Goal: Information Seeking & Learning: Learn about a topic

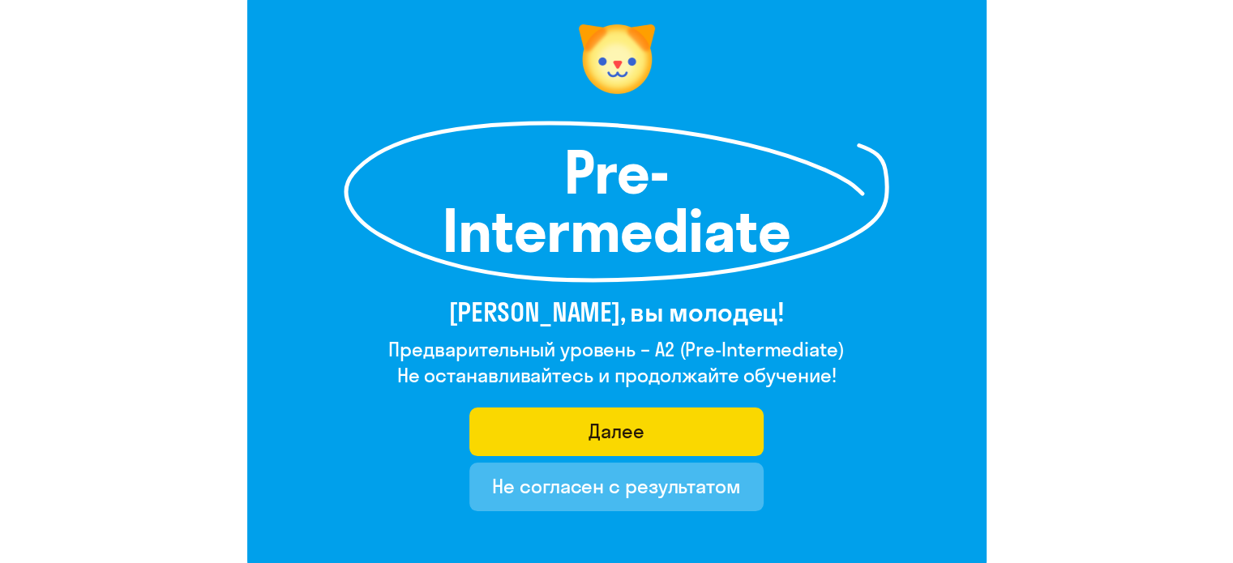
scroll to position [162, 0]
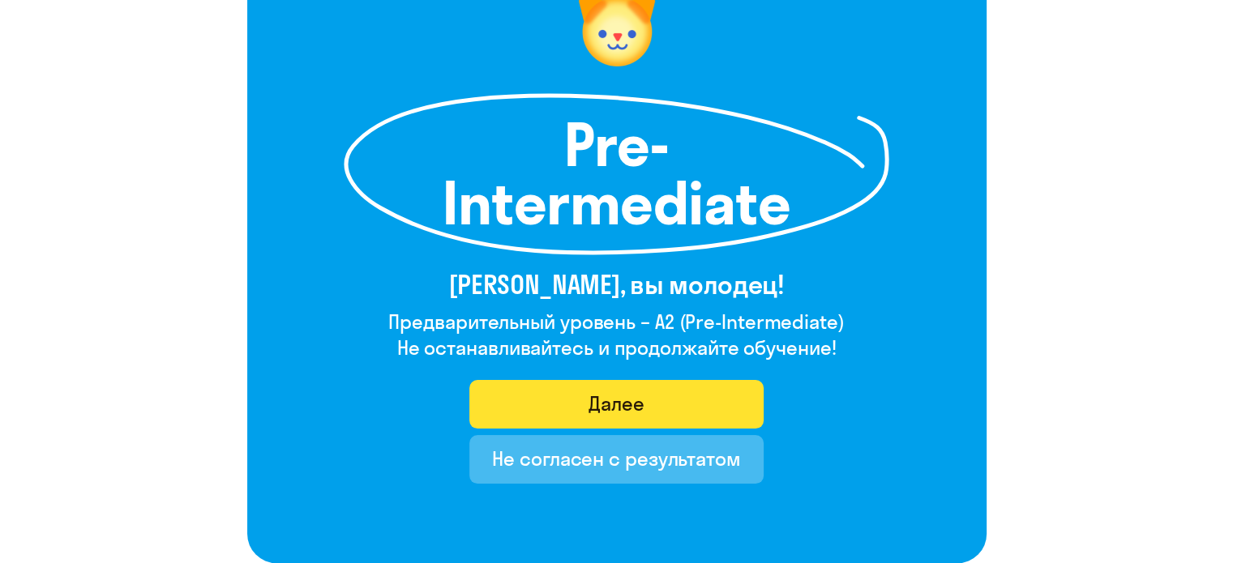
click at [653, 398] on button "Далее" at bounding box center [616, 404] width 294 height 49
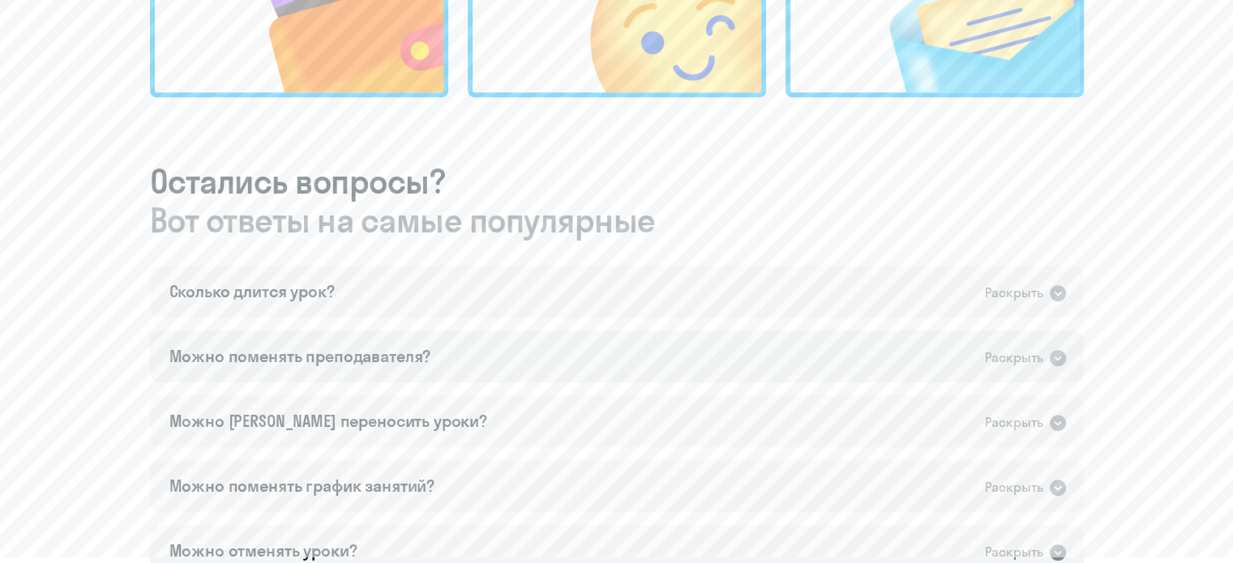
scroll to position [811, 0]
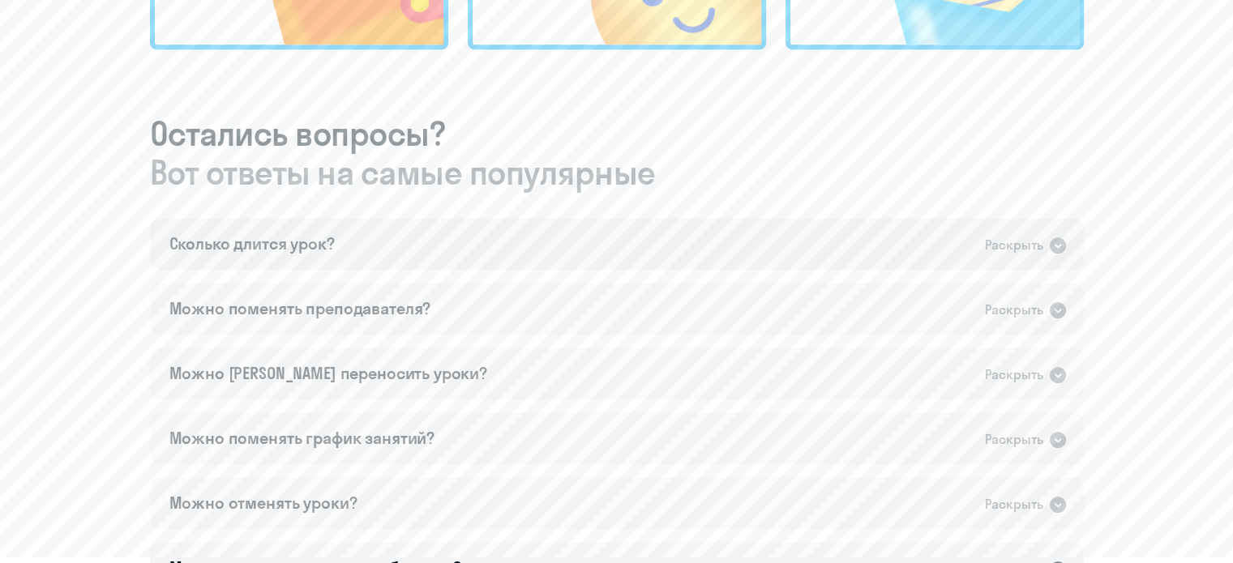
click at [1060, 242] on icon at bounding box center [1058, 246] width 16 height 16
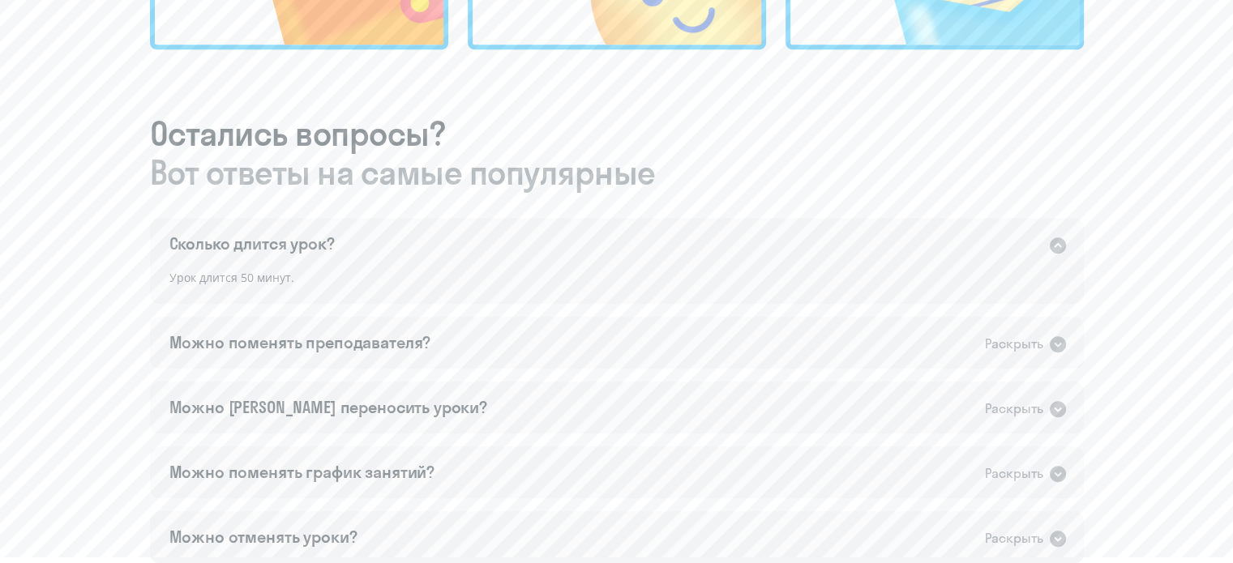
click at [1057, 247] on icon at bounding box center [1058, 246] width 16 height 16
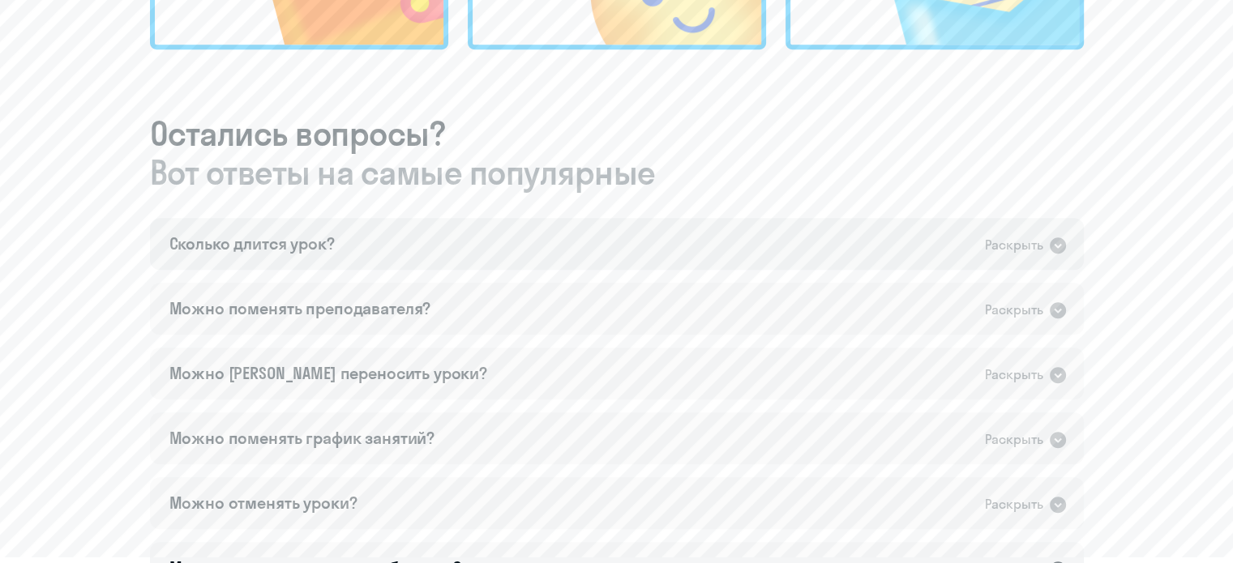
scroll to position [892, 0]
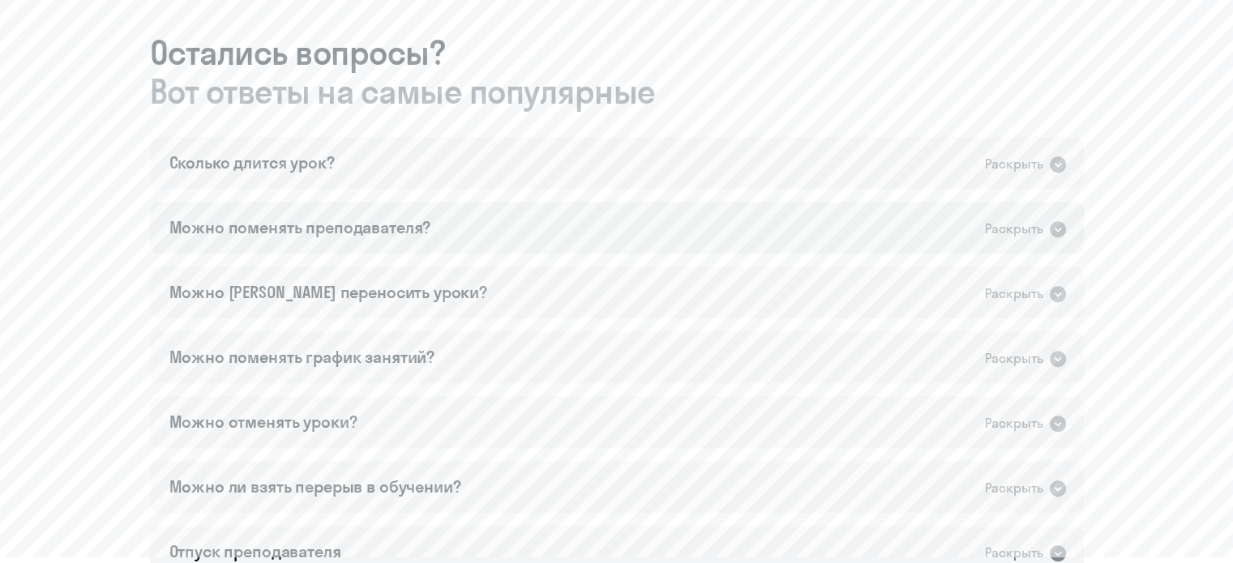
click at [1057, 233] on icon at bounding box center [1058, 229] width 16 height 16
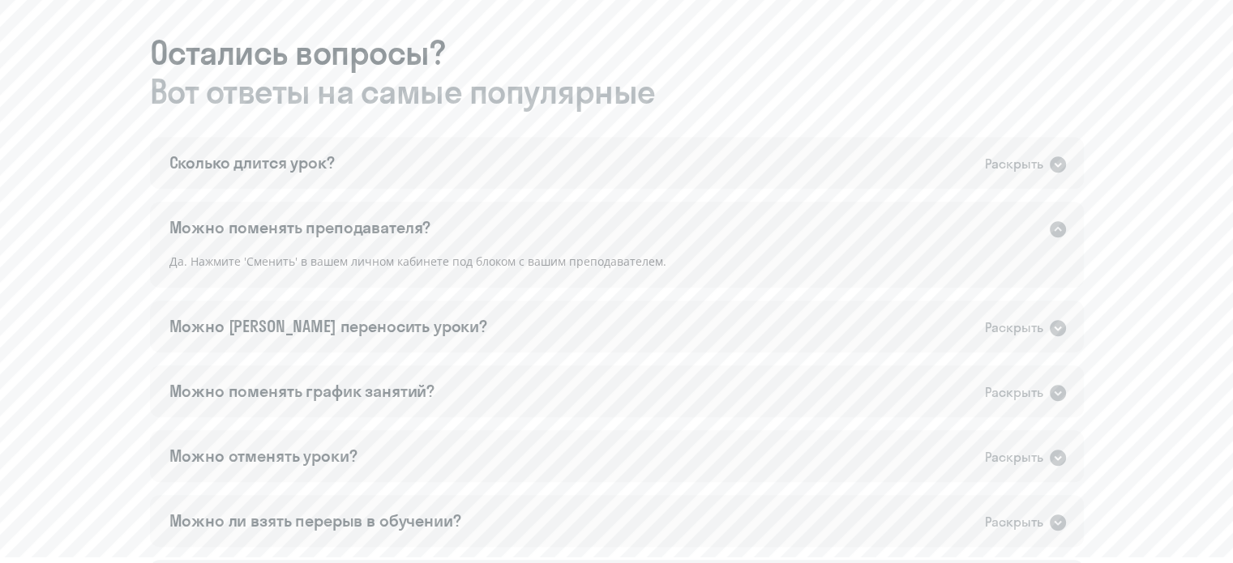
click at [1057, 233] on icon at bounding box center [1058, 229] width 16 height 16
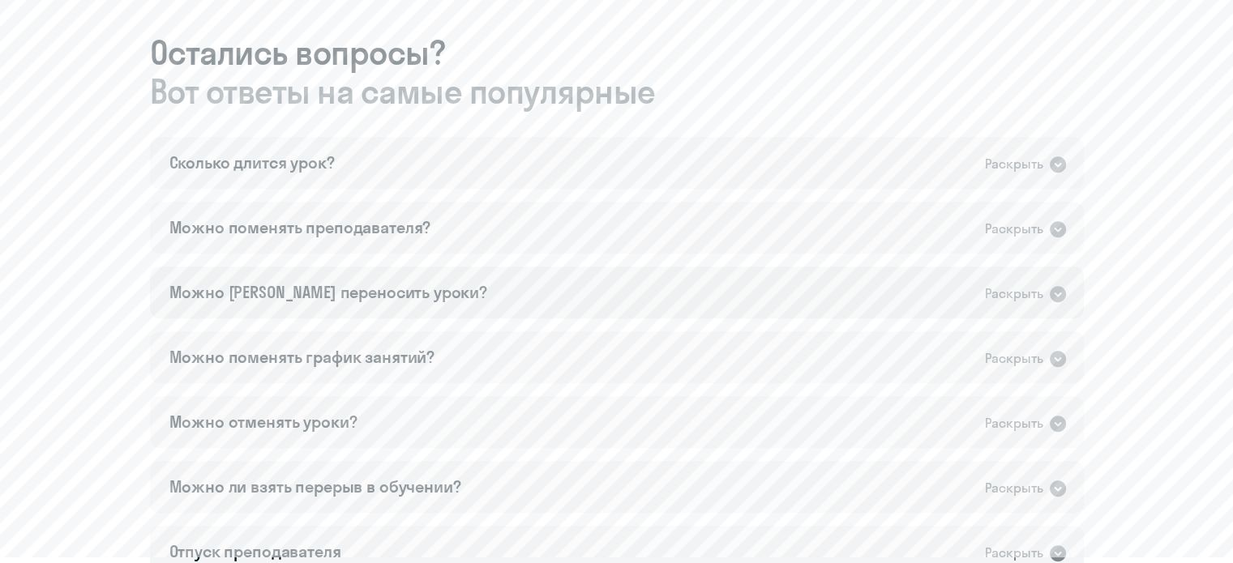
click at [1059, 292] on icon at bounding box center [1058, 294] width 16 height 16
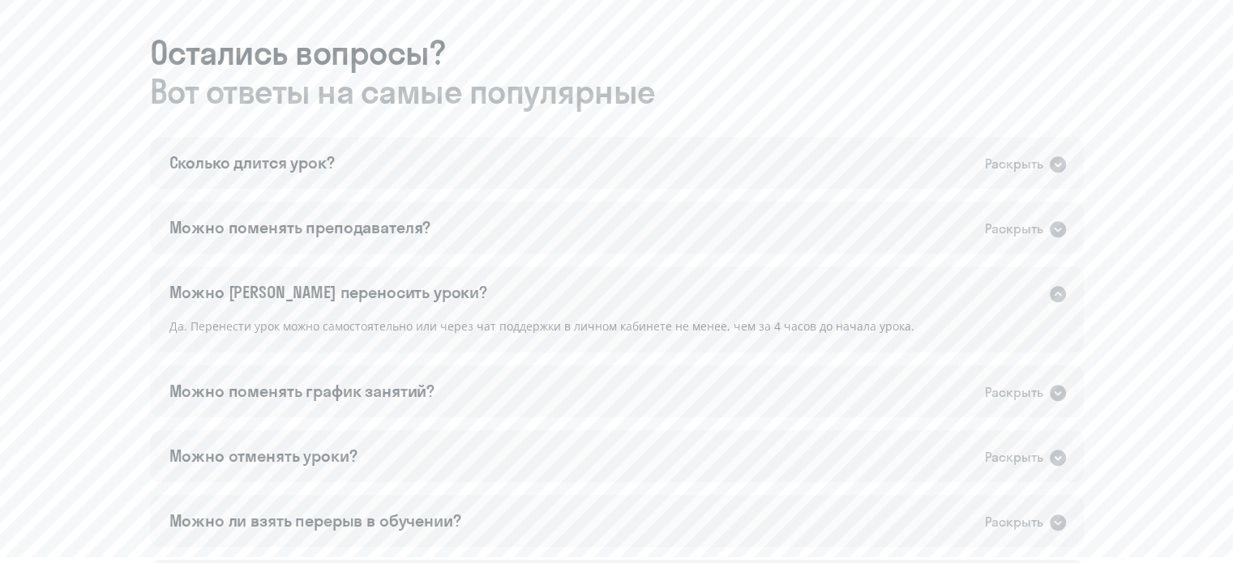
scroll to position [973, 0]
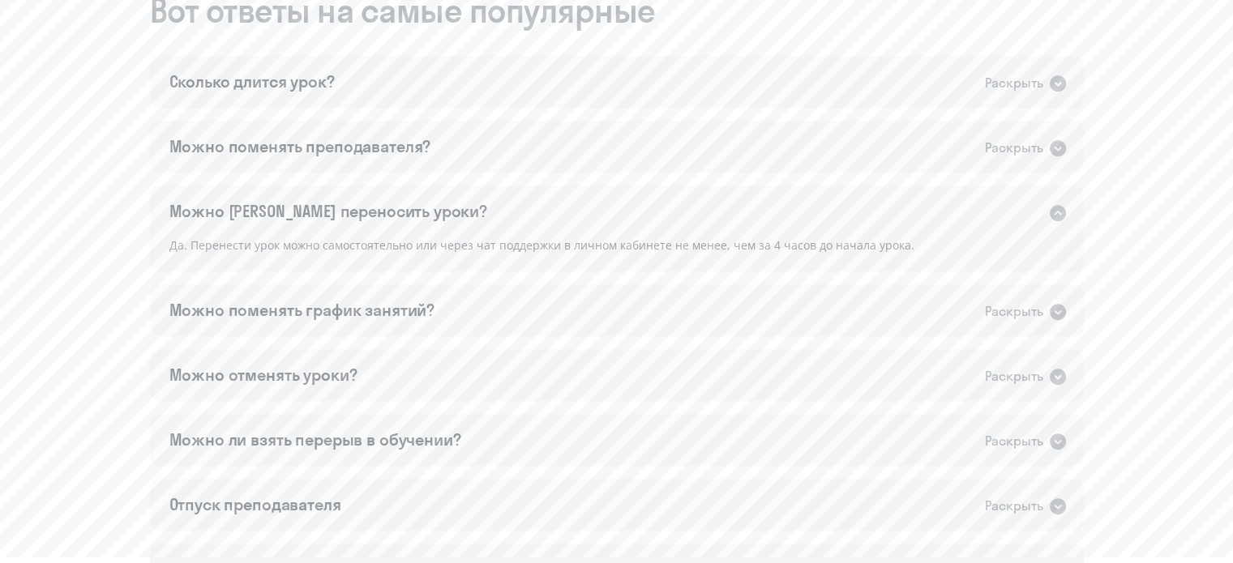
click at [1060, 211] on icon at bounding box center [1058, 213] width 16 height 16
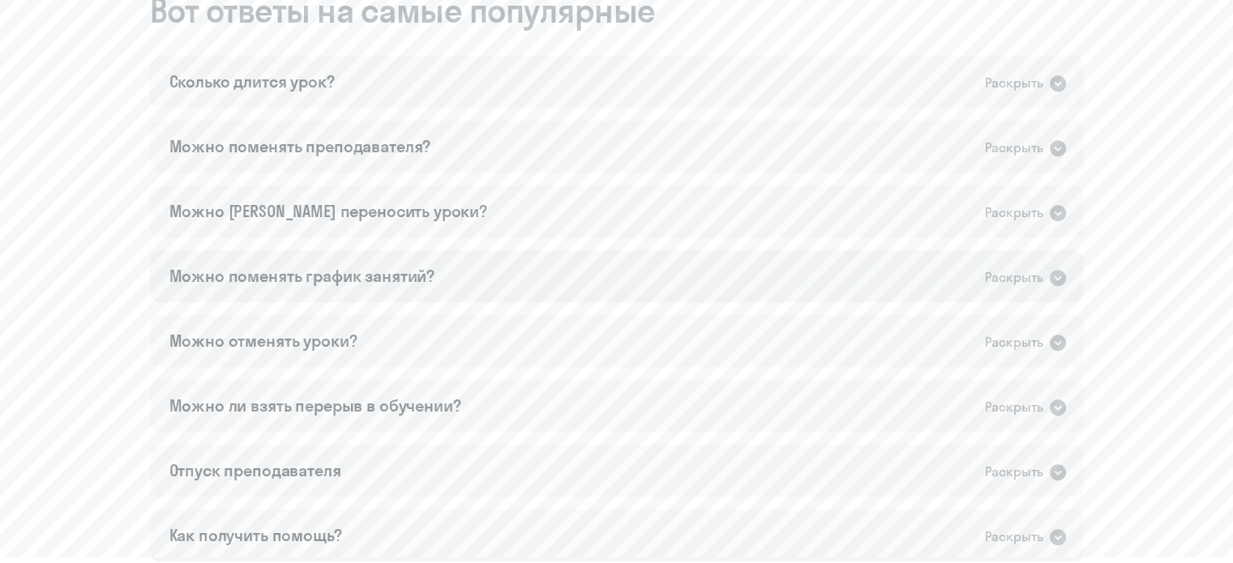
click at [1058, 279] on icon at bounding box center [1057, 277] width 19 height 19
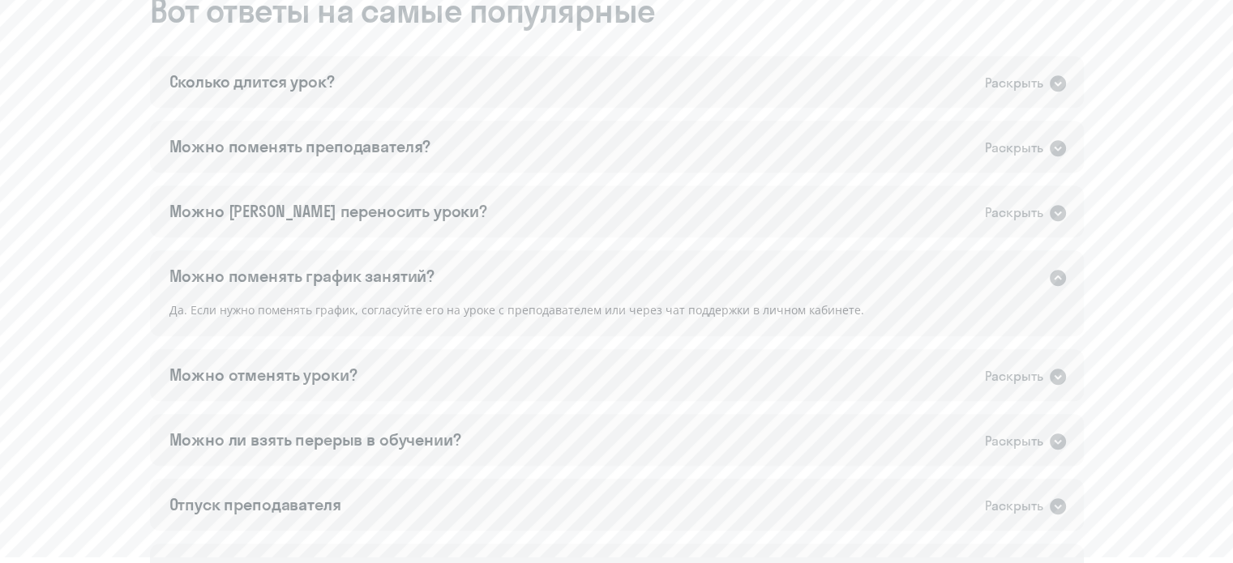
click at [1058, 279] on icon at bounding box center [1058, 278] width 16 height 16
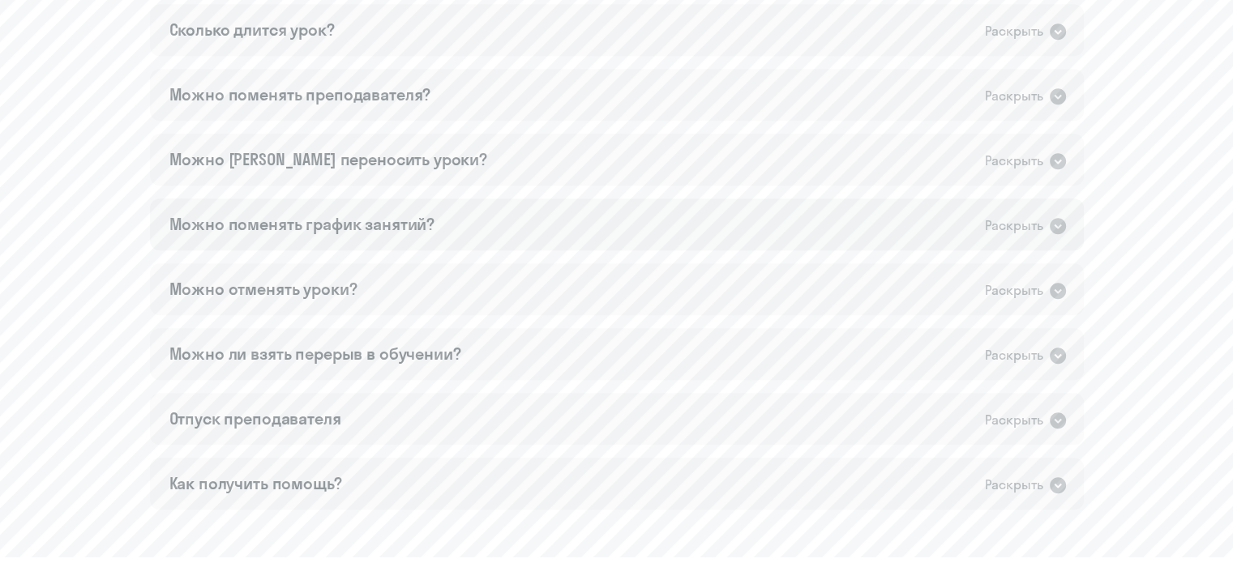
scroll to position [1054, 0]
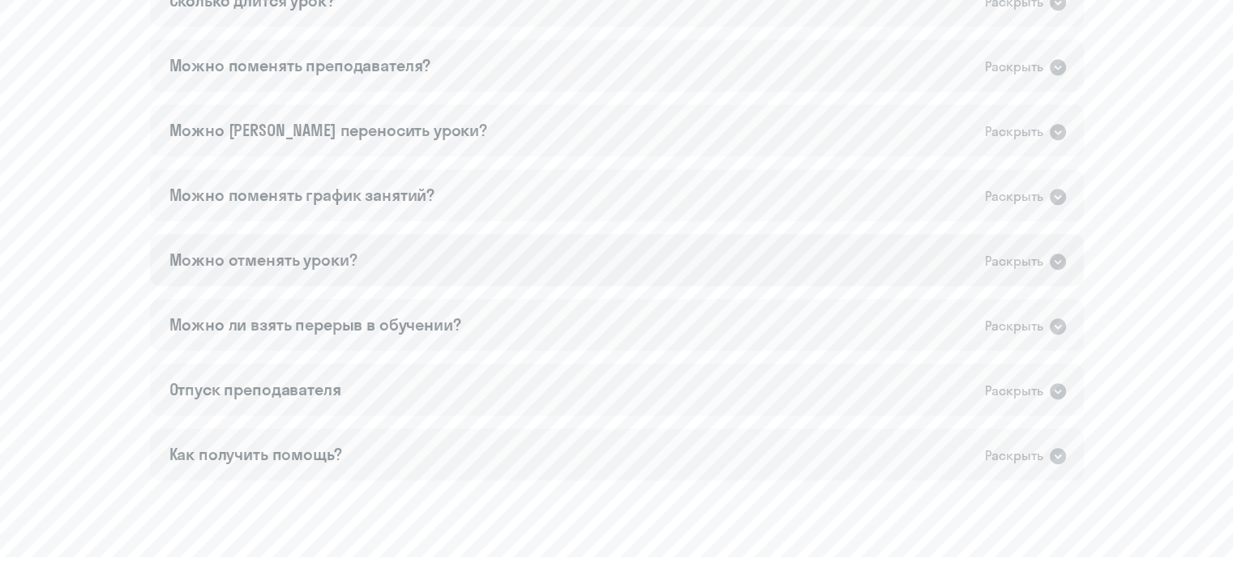
click at [1056, 262] on icon at bounding box center [1057, 261] width 19 height 19
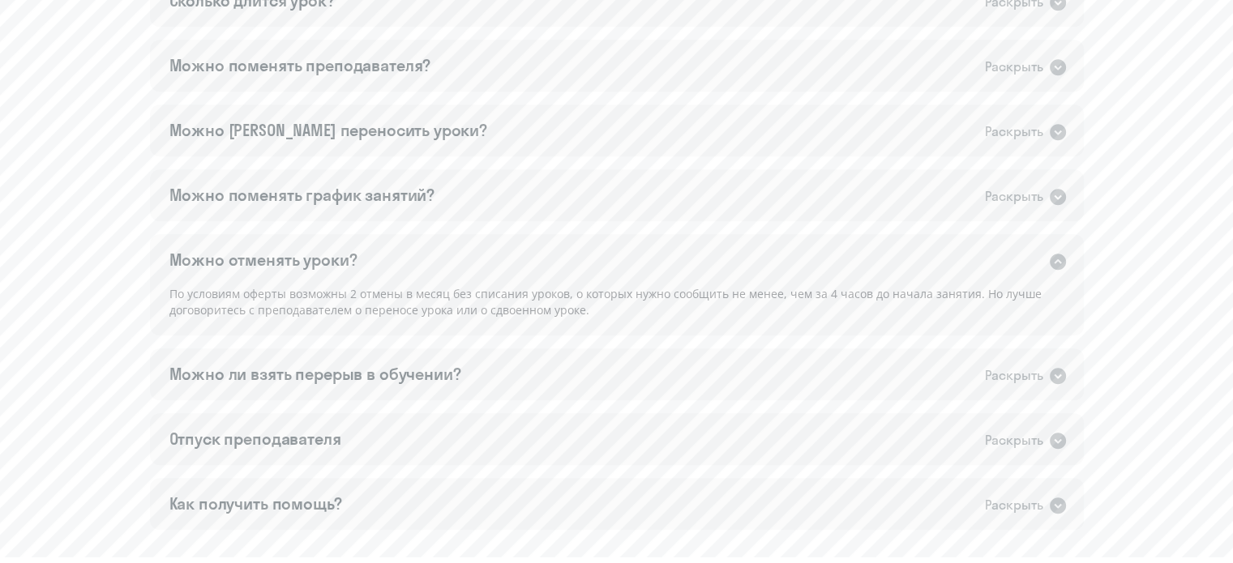
click at [1056, 262] on icon at bounding box center [1057, 261] width 19 height 19
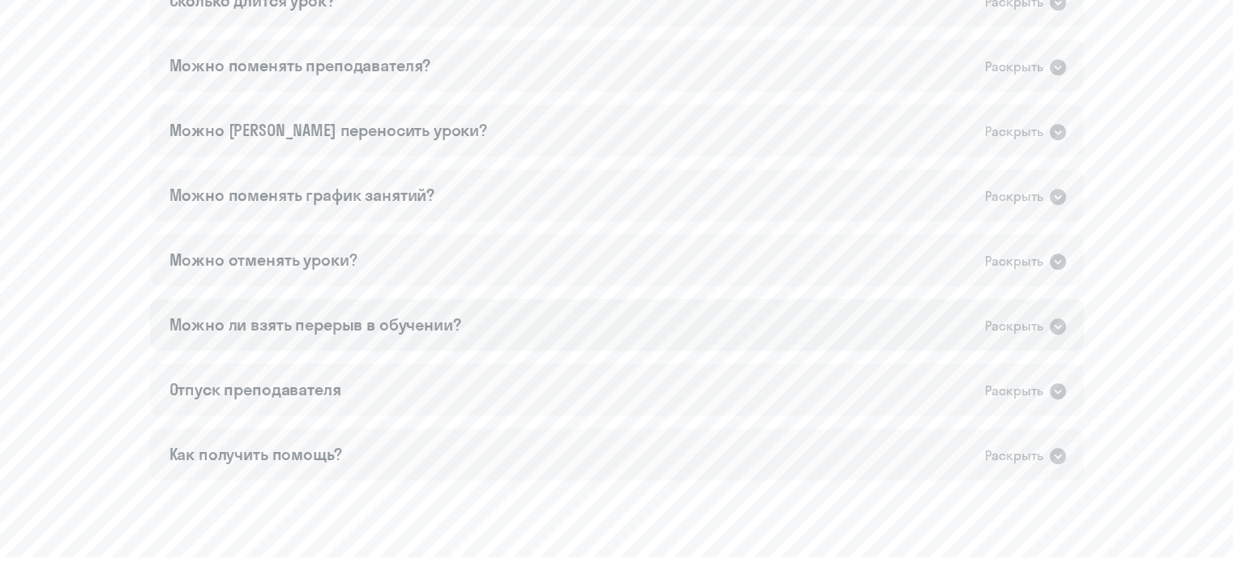
click at [1059, 330] on icon at bounding box center [1058, 327] width 16 height 16
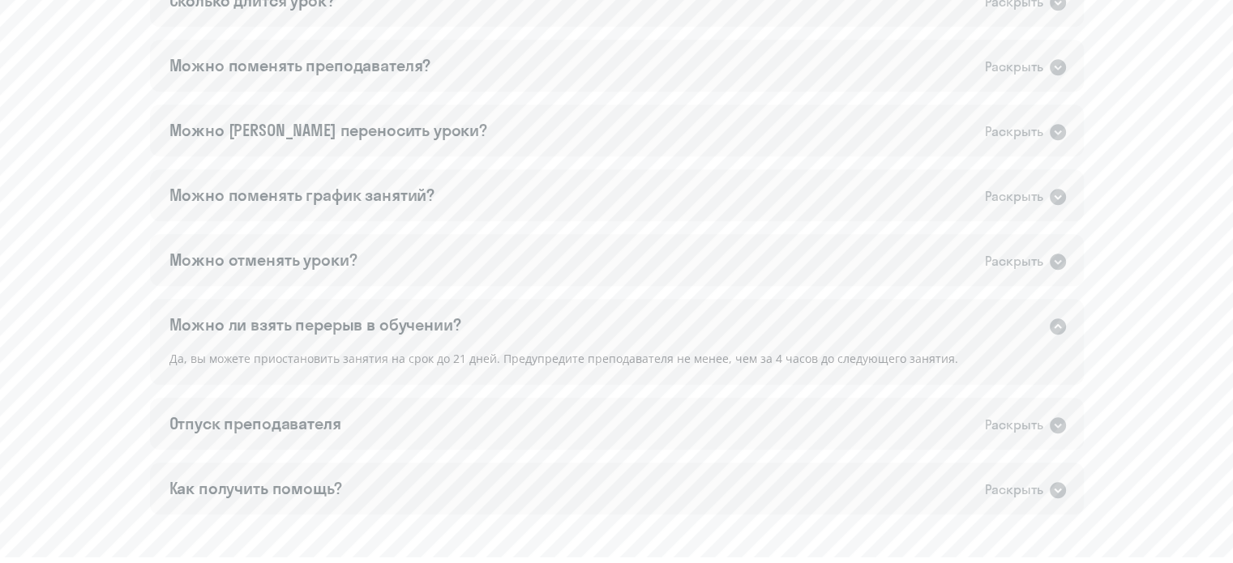
click at [1059, 330] on icon at bounding box center [1058, 327] width 16 height 16
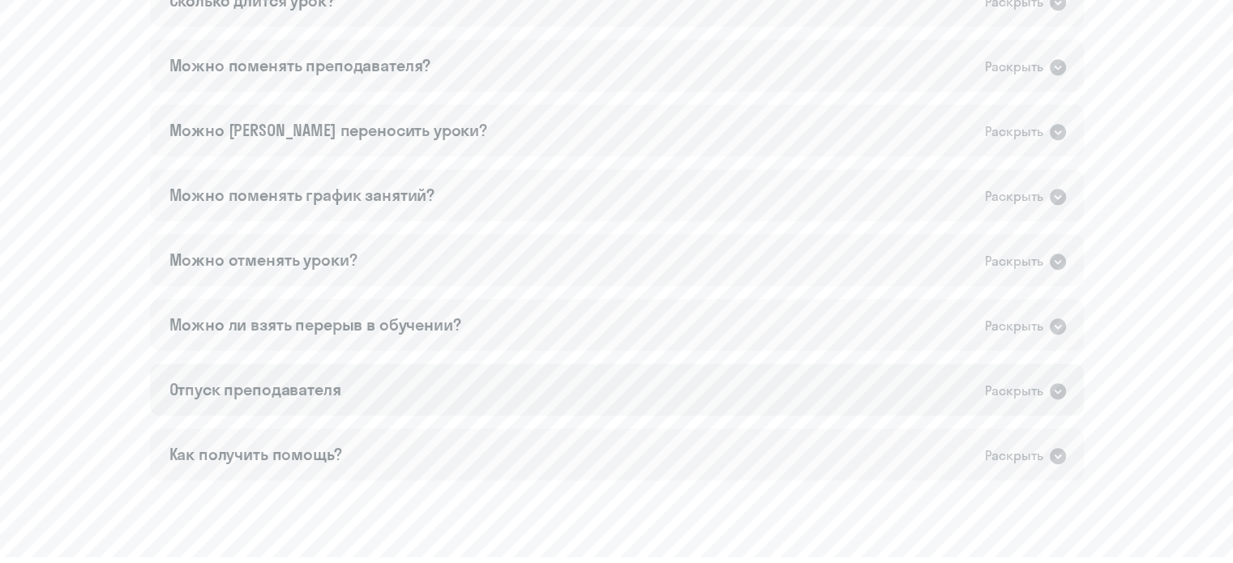
click at [1054, 384] on icon at bounding box center [1058, 391] width 16 height 16
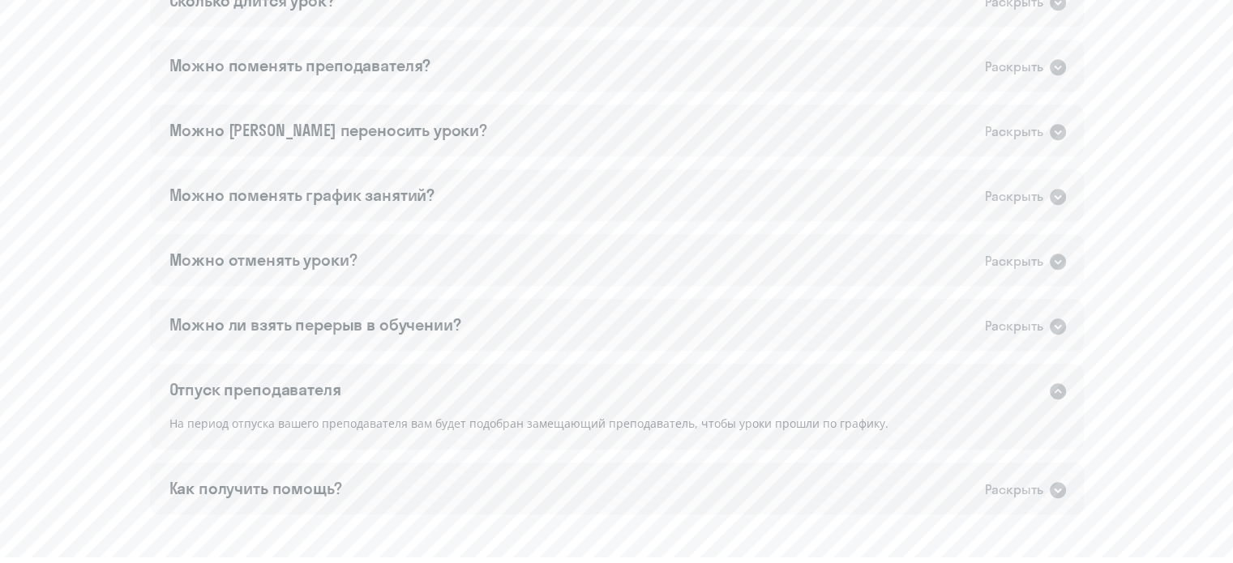
click at [1067, 388] on icon at bounding box center [1057, 391] width 19 height 19
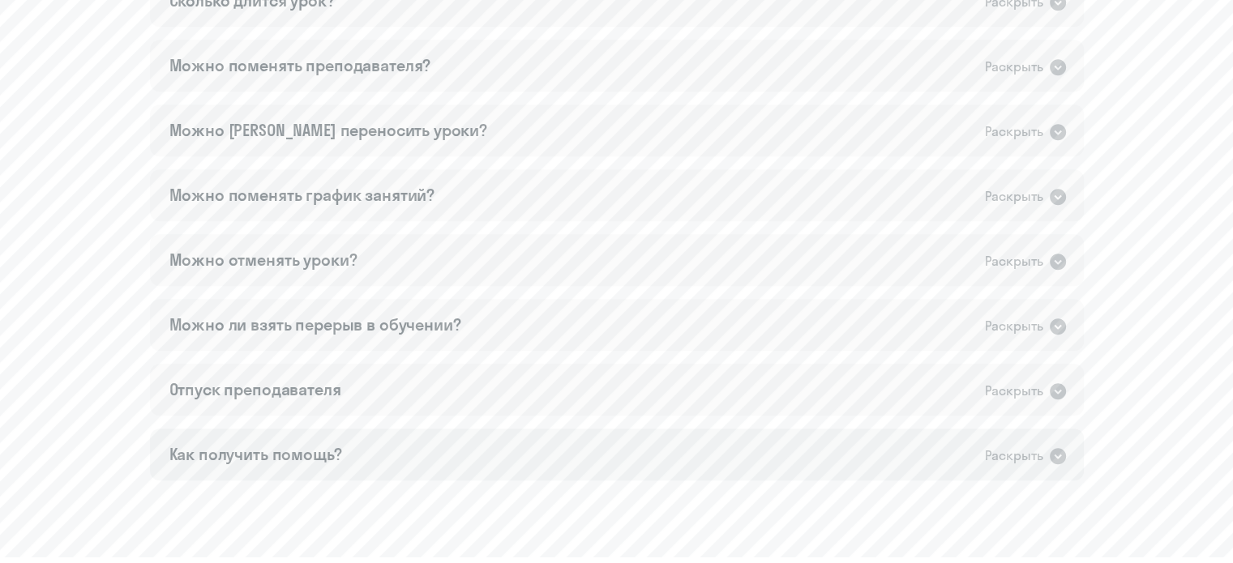
click at [1052, 454] on icon at bounding box center [1058, 456] width 16 height 16
click at [1057, 456] on icon at bounding box center [1057, 456] width 19 height 19
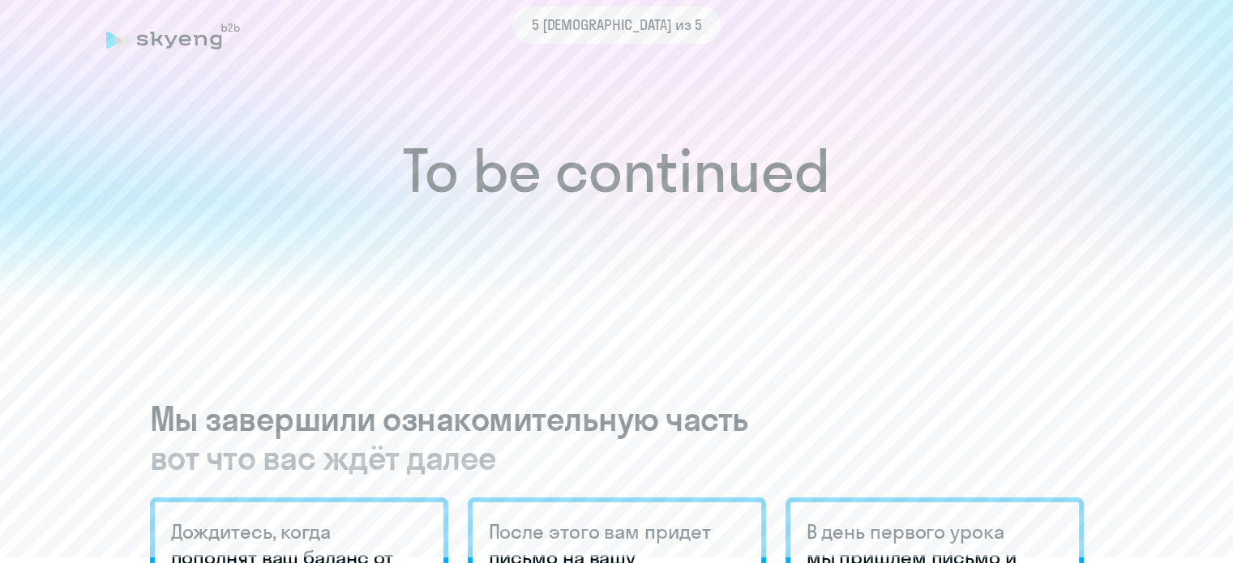
scroll to position [0, 0]
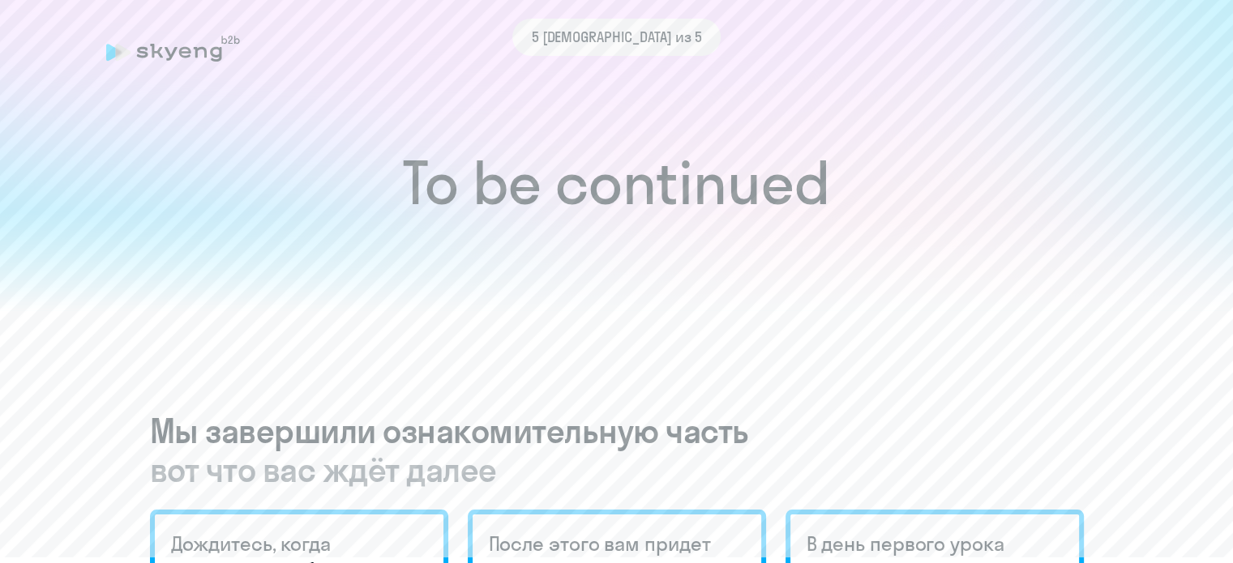
click at [1174, 61] on div "To be continued" at bounding box center [616, 113] width 1233 height 395
